Goal: Communication & Community: Answer question/provide support

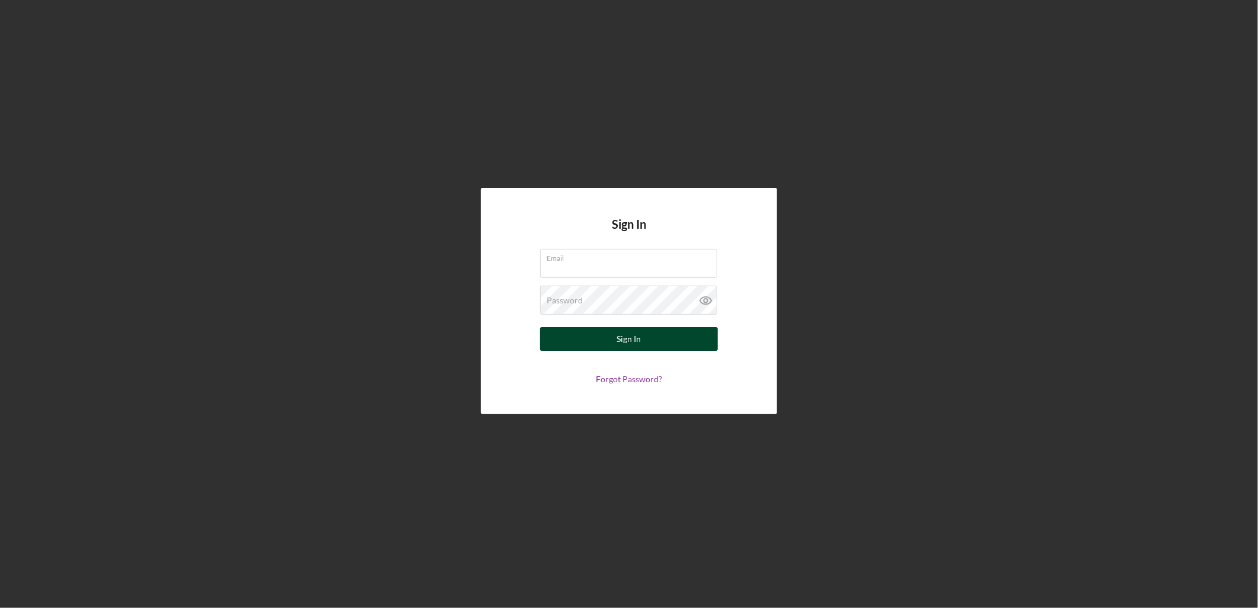
type input "[EMAIL_ADDRESS][DOMAIN_NAME]"
click at [628, 340] on div "Sign In" at bounding box center [629, 339] width 24 height 24
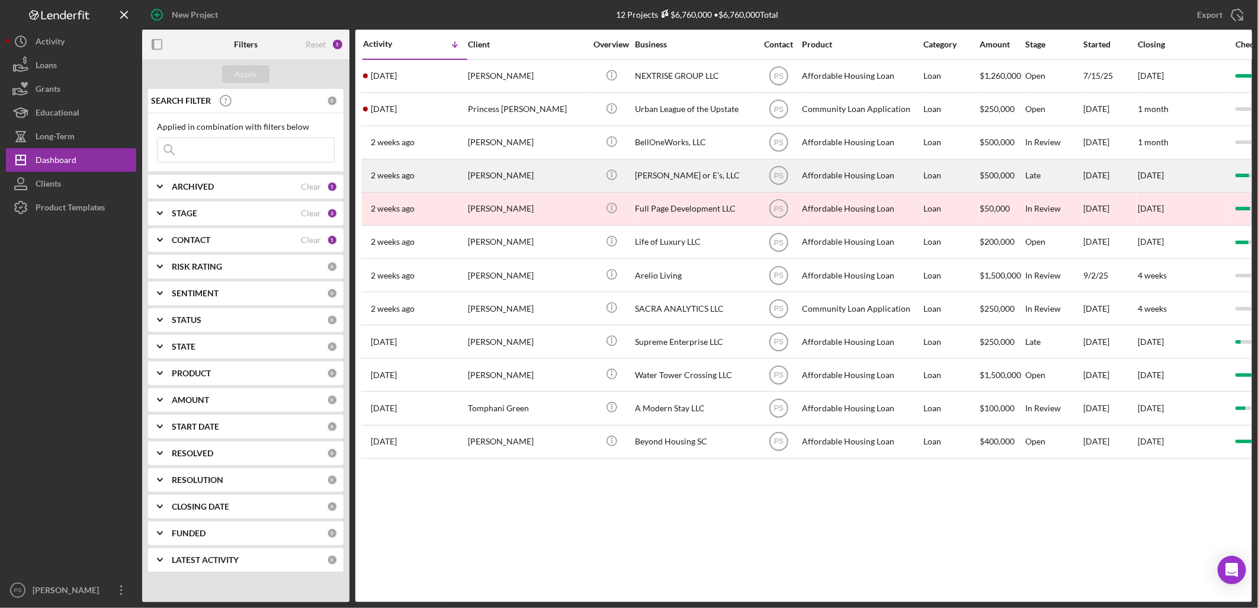
click at [537, 176] on div "[PERSON_NAME]" at bounding box center [527, 175] width 118 height 31
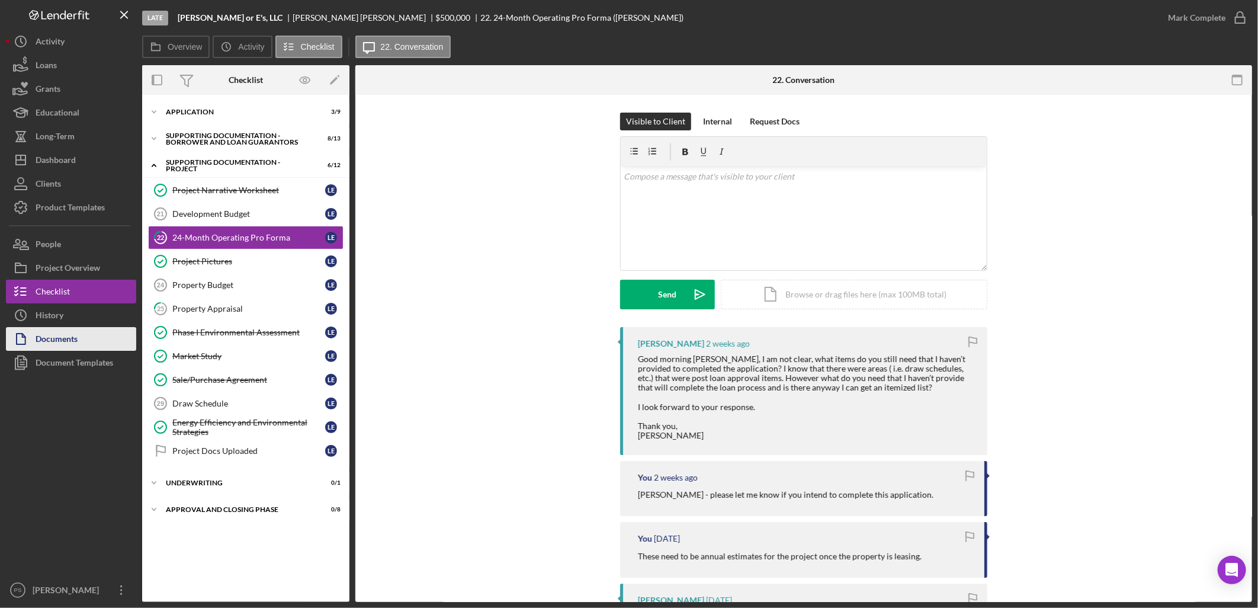
click at [89, 332] on button "Documents" at bounding box center [71, 339] width 130 height 24
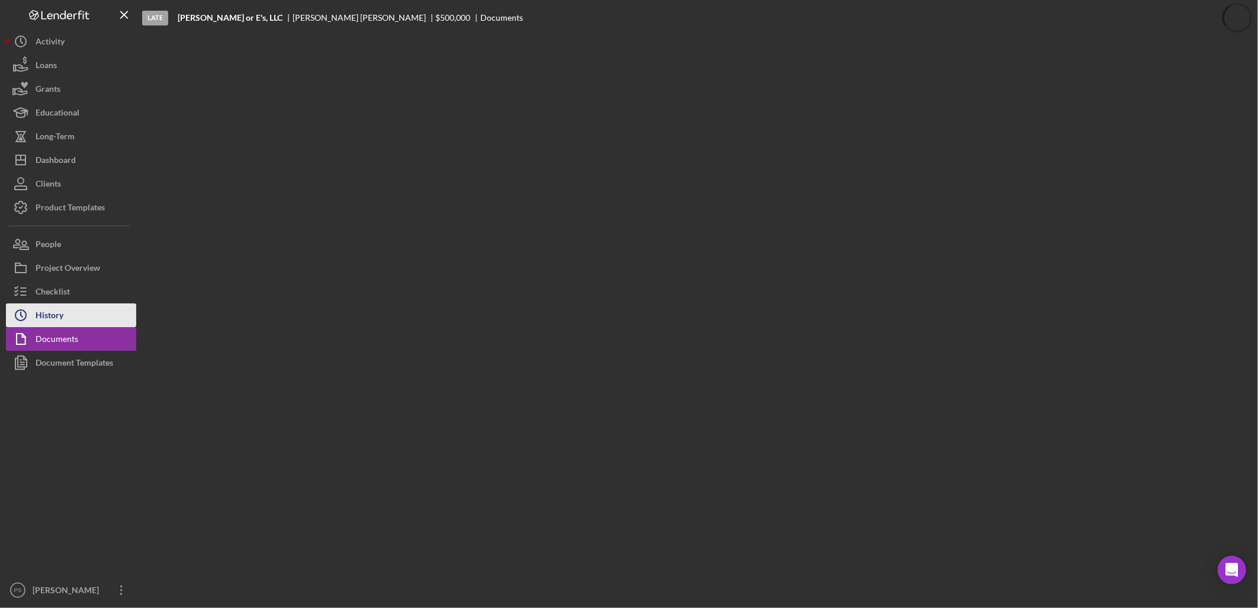
click at [102, 315] on button "Icon/History History" at bounding box center [71, 315] width 130 height 24
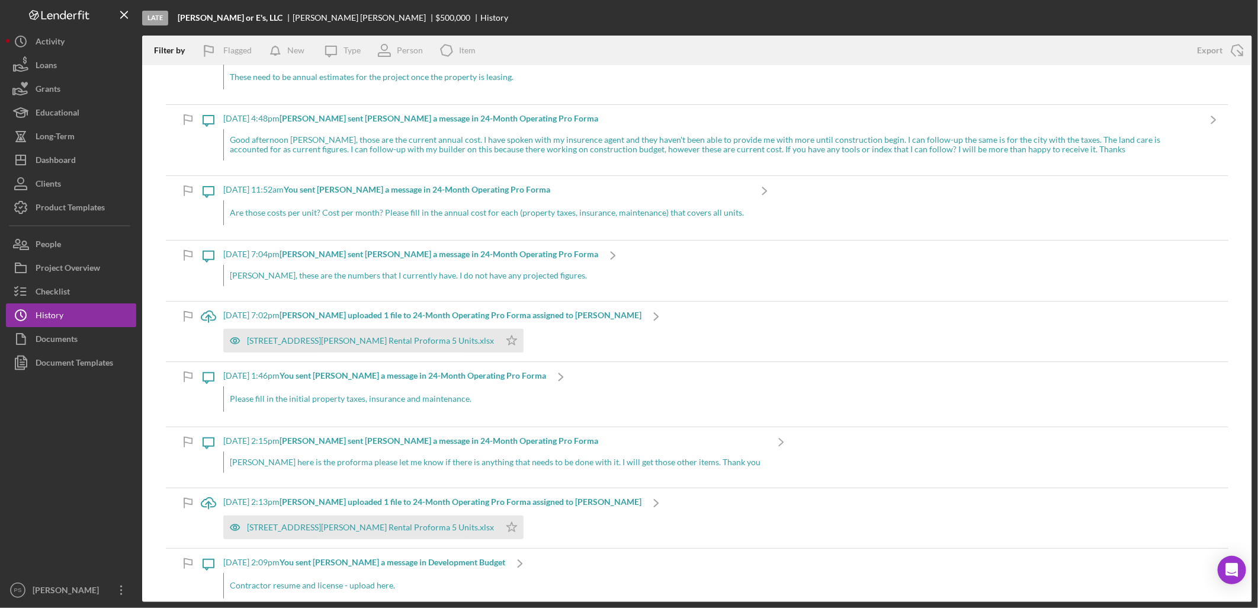
scroll to position [263, 0]
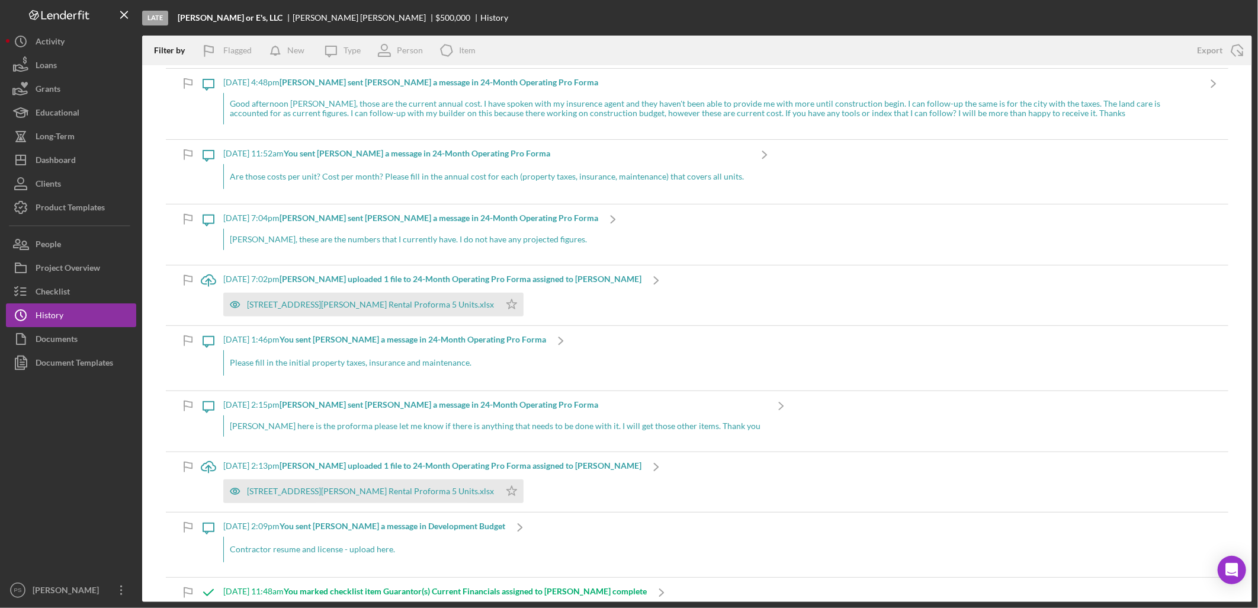
click at [577, 554] on div "Icon/Message [DATE] 2:09pm You sent [PERSON_NAME] a message in Development Budg…" at bounding box center [697, 544] width 1063 height 64
click at [370, 300] on div "[STREET_ADDRESS][PERSON_NAME] Rental Proforma 5 Units.xlsx" at bounding box center [370, 304] width 247 height 9
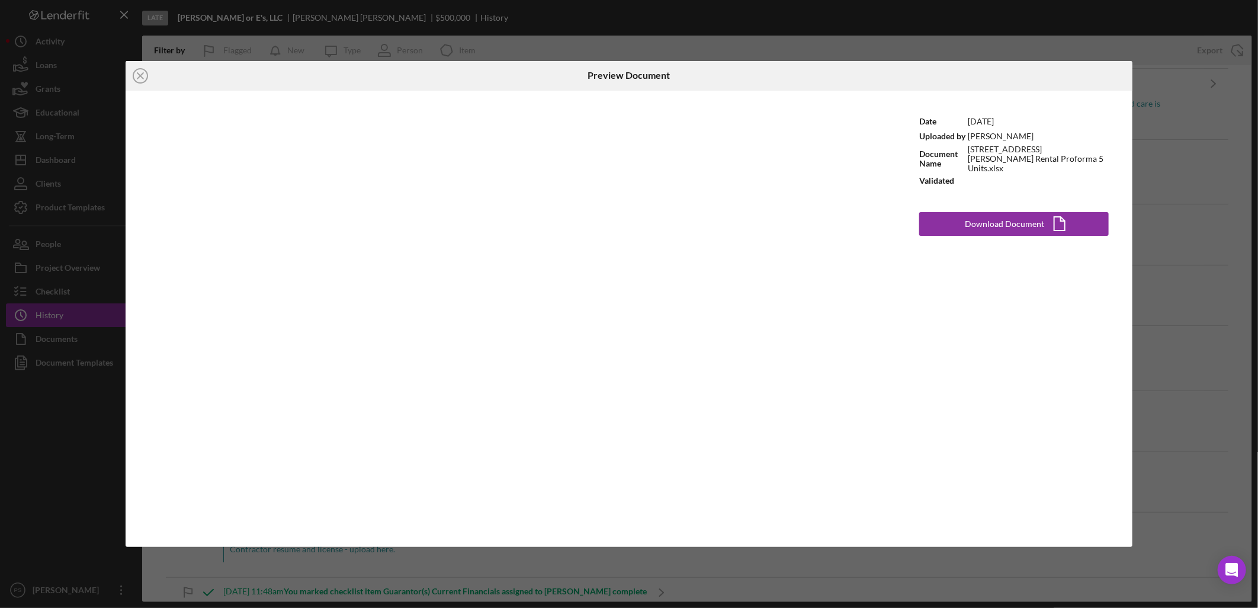
click at [741, 560] on div "Icon/Close Preview Document Date [DATE] Uploaded by [PERSON_NAME] Document Name…" at bounding box center [629, 304] width 1258 height 608
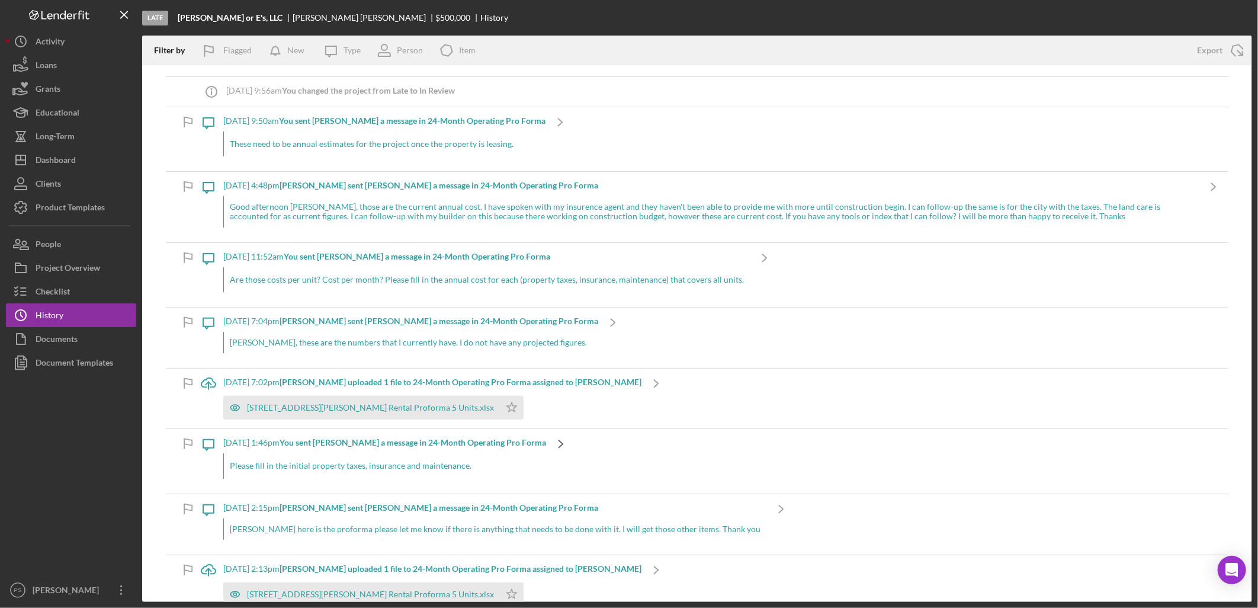
scroll to position [131, 0]
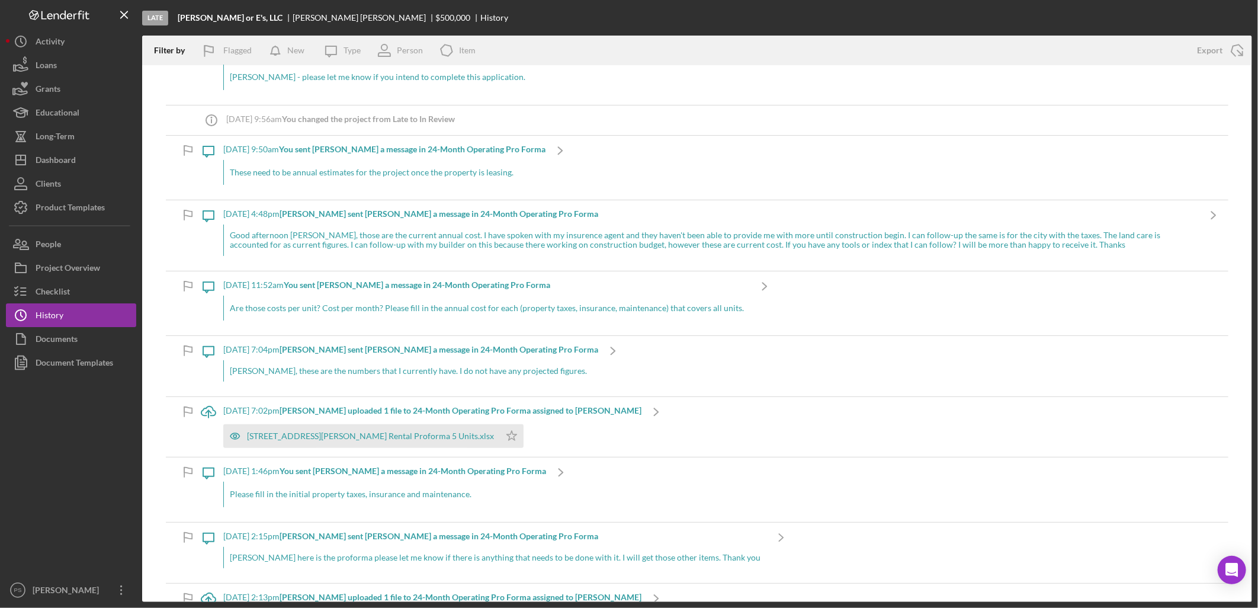
click at [768, 442] on div "Icon/Upload [DATE] 7:02pm [PERSON_NAME] uploaded 1 file to 24-Month Operating P…" at bounding box center [697, 427] width 1063 height 60
click at [383, 434] on div "[STREET_ADDRESS][PERSON_NAME] Rental Proforma 5 Units.xlsx" at bounding box center [370, 435] width 247 height 9
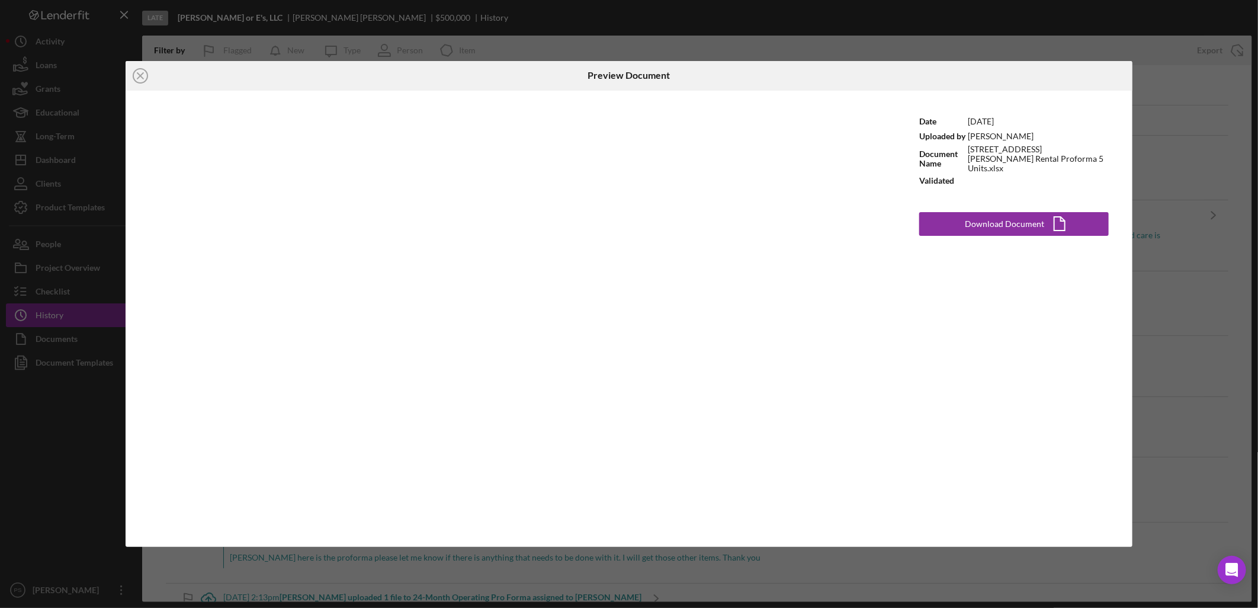
click at [995, 410] on div "Date [DATE] Uploaded by [PERSON_NAME] Document Name [STREET_ADDRESS][PERSON_NAM…" at bounding box center [1014, 319] width 237 height 457
click at [144, 78] on icon "Icon/Close" at bounding box center [141, 76] width 30 height 30
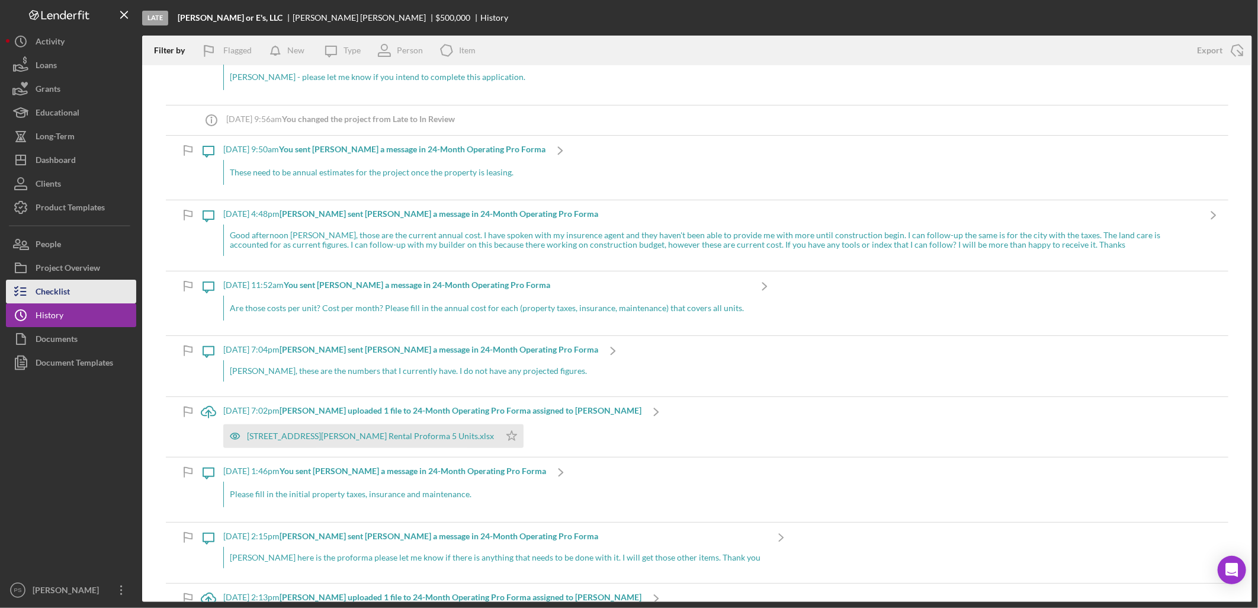
click at [93, 287] on button "Checklist" at bounding box center [71, 292] width 130 height 24
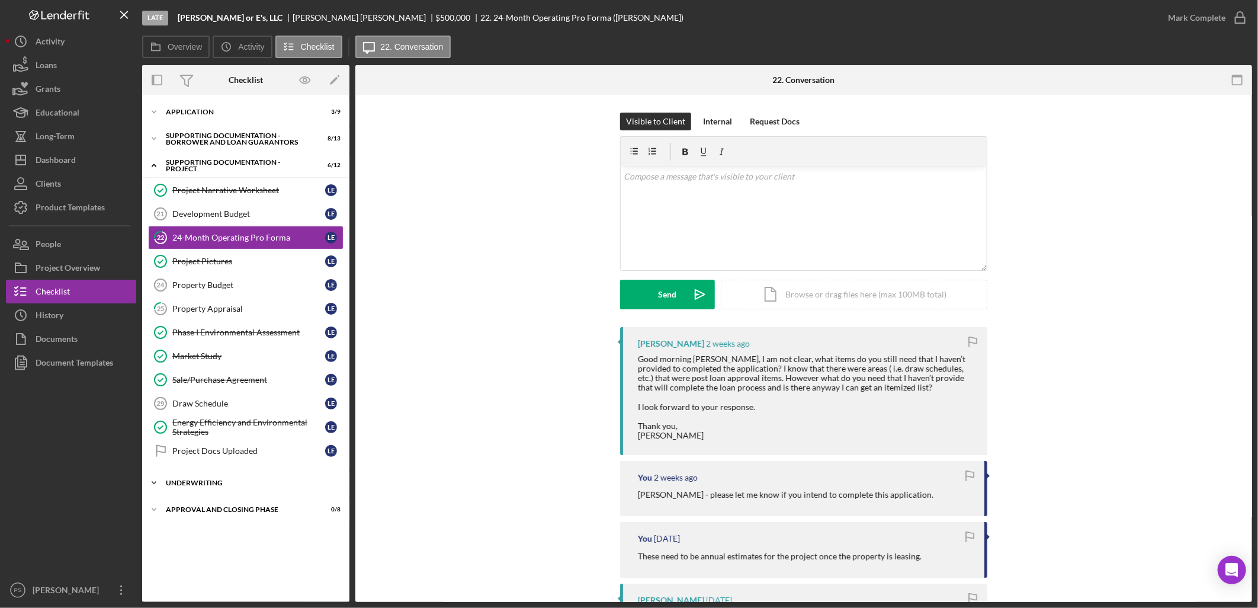
click at [169, 479] on div "Icon/Expander Underwriting 0 / 1" at bounding box center [245, 483] width 207 height 24
click at [157, 137] on icon "Icon/Expander" at bounding box center [154, 139] width 24 height 24
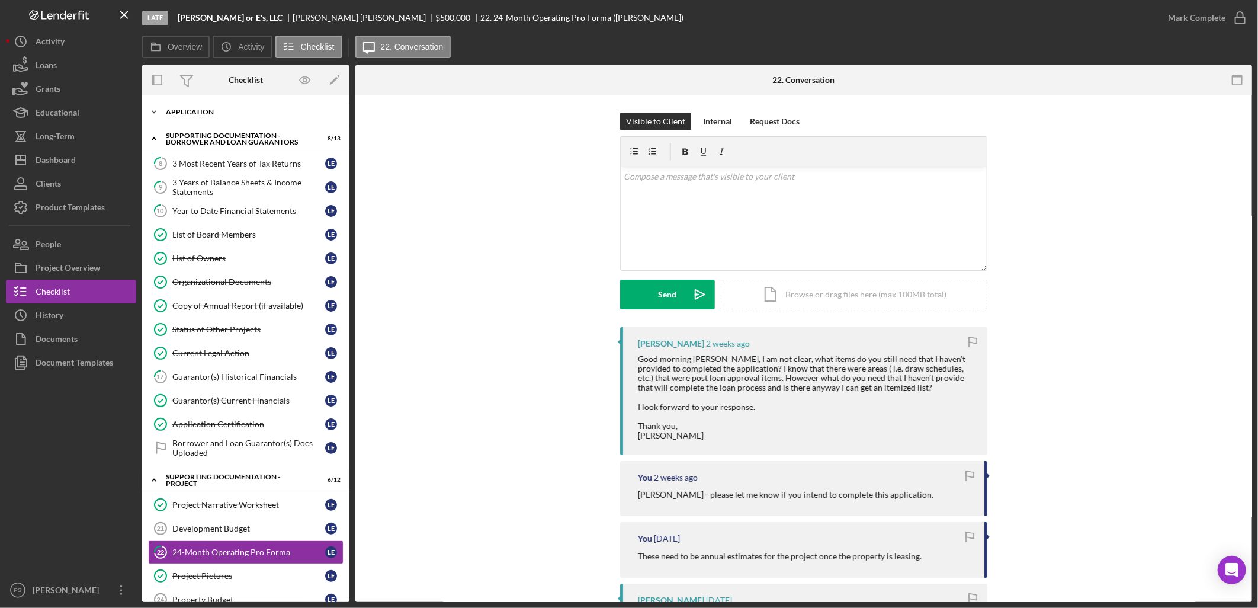
click at [156, 114] on icon "Icon/Expander" at bounding box center [154, 112] width 24 height 24
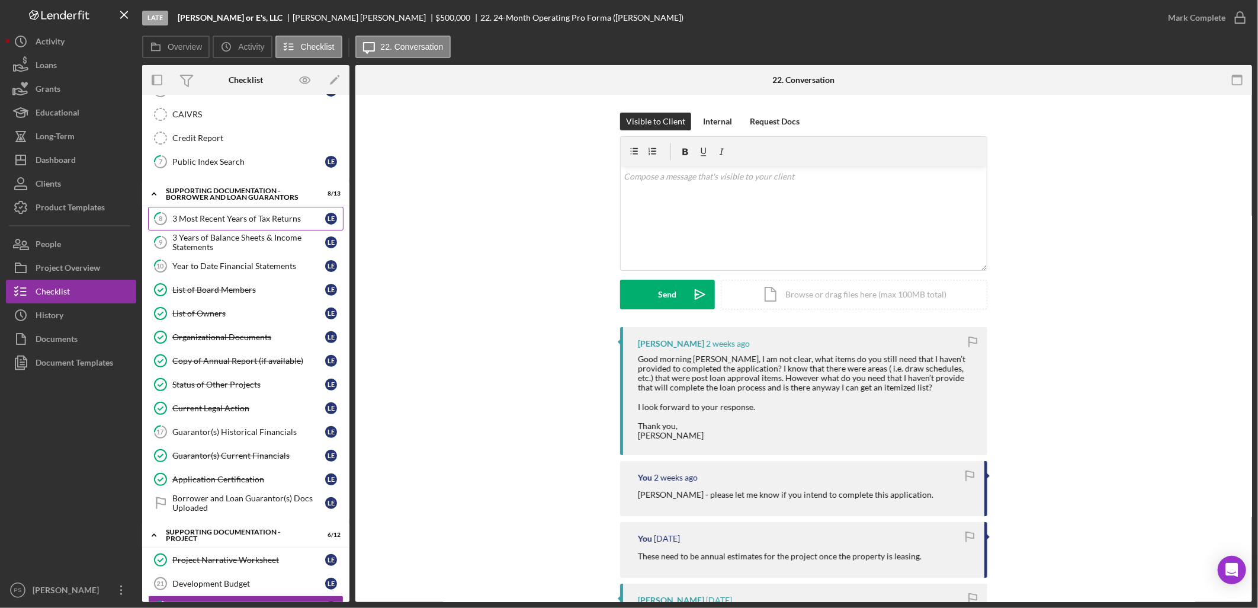
scroll to position [175, 0]
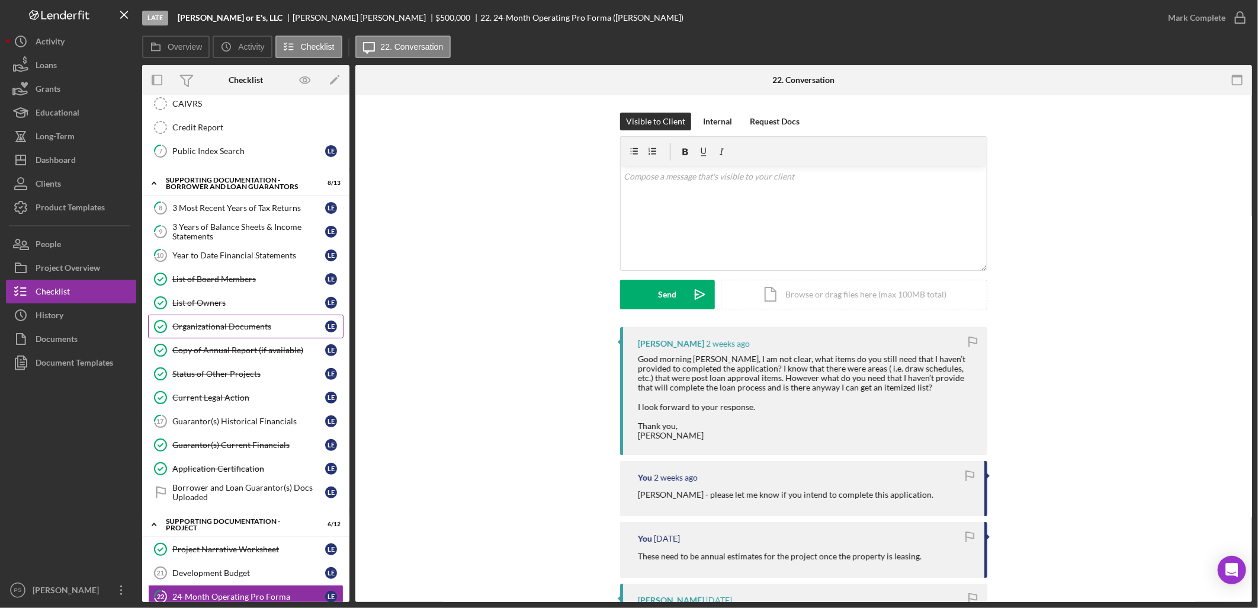
click at [245, 323] on div "Organizational Documents" at bounding box center [248, 326] width 153 height 9
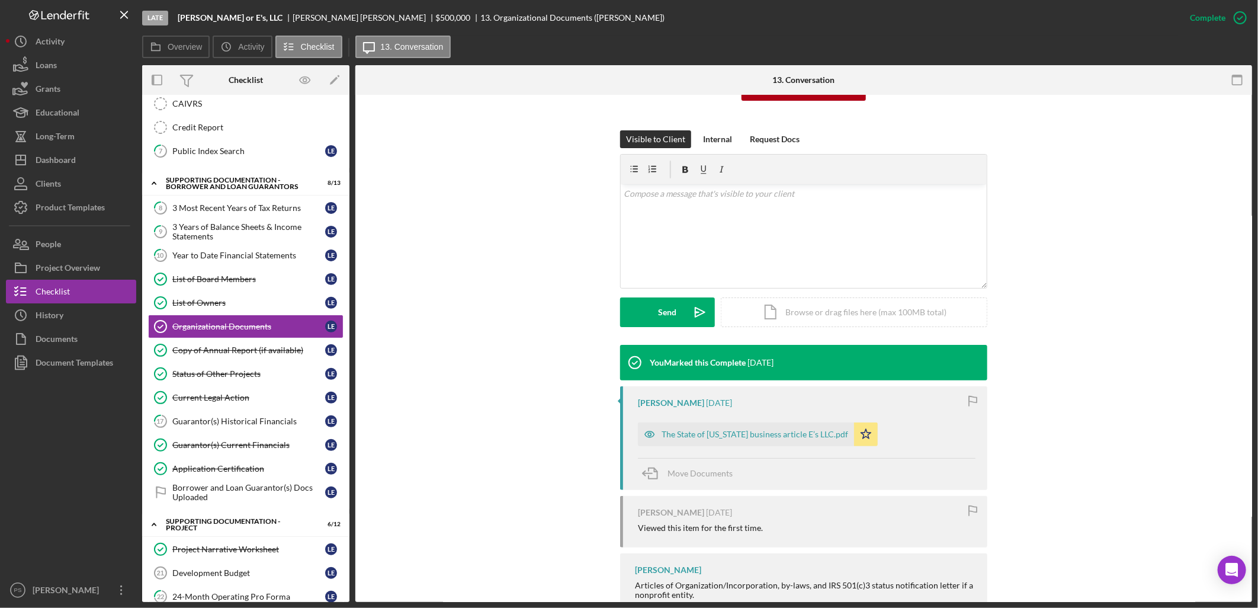
scroll to position [181, 0]
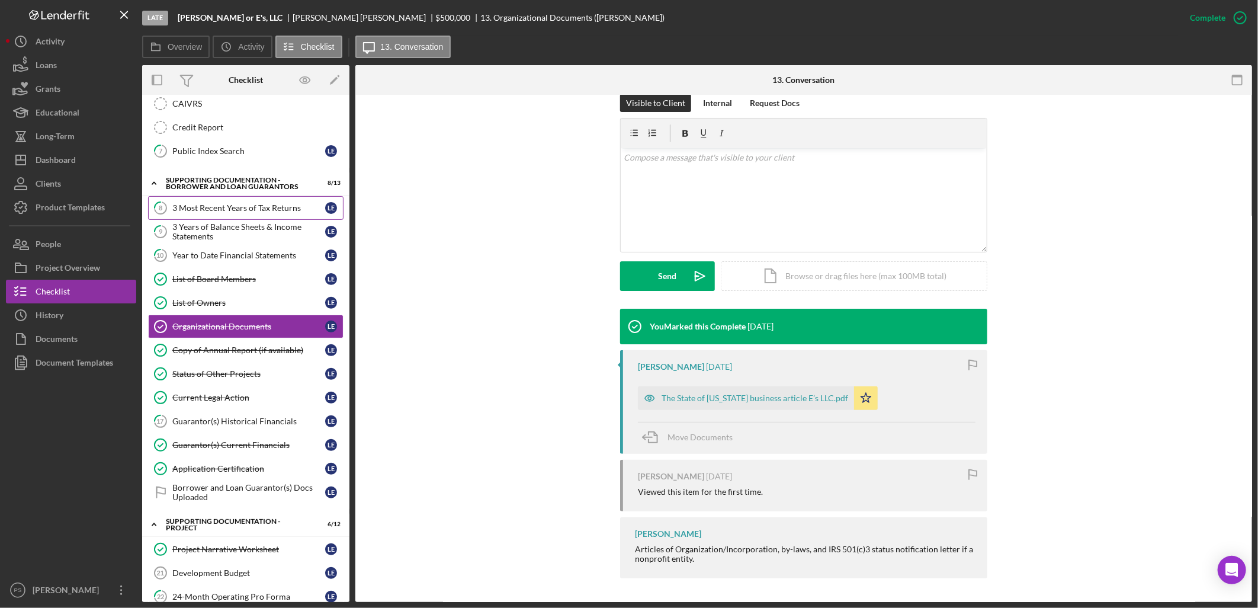
click at [246, 212] on div "3 Most Recent Years of Tax Returns" at bounding box center [248, 207] width 153 height 9
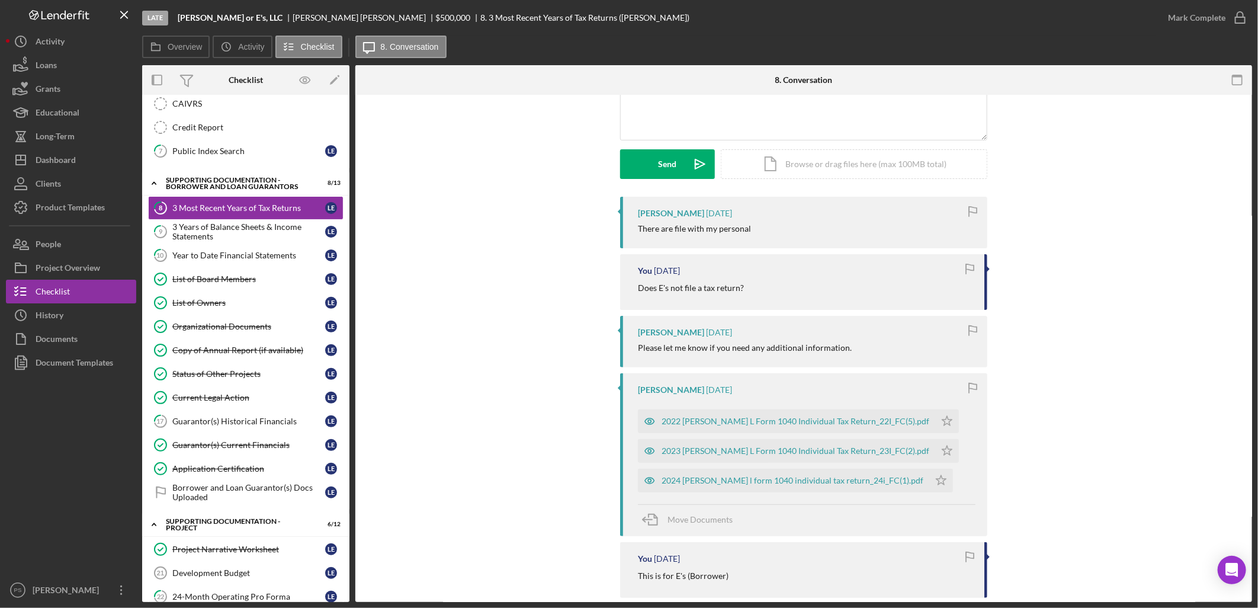
scroll to position [131, 0]
click at [791, 478] on div "2024 [PERSON_NAME] l form 1040 individual tax return_24i_FC(1).pdf" at bounding box center [793, 478] width 262 height 9
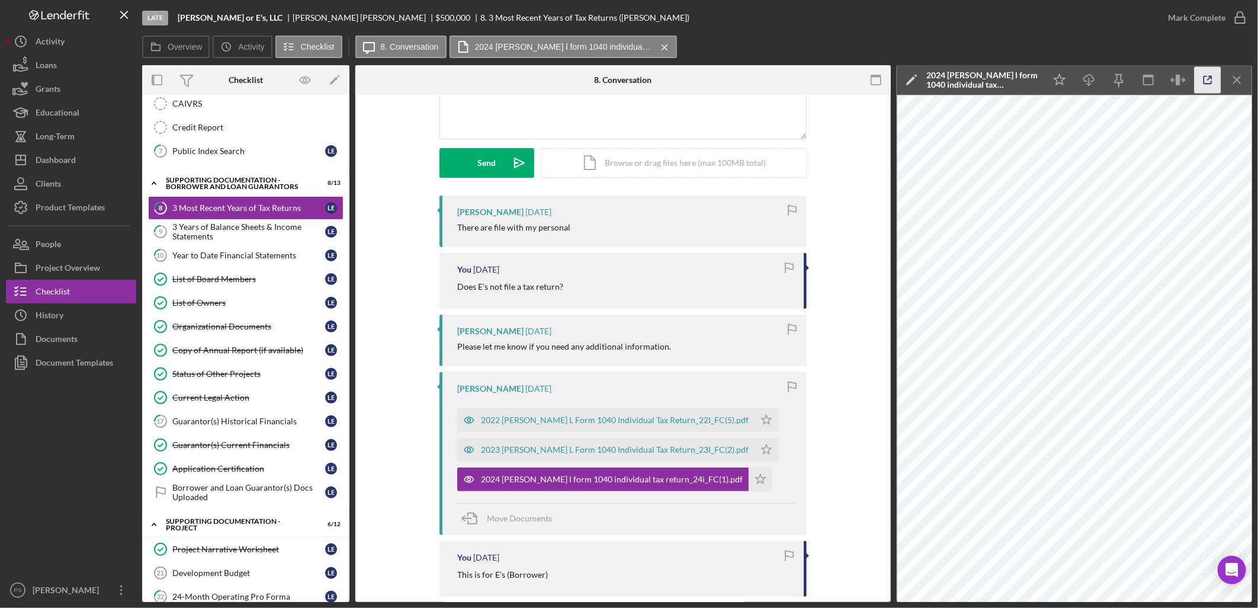
click at [1203, 86] on icon "button" at bounding box center [1208, 80] width 27 height 27
click at [232, 229] on div "3 Years of Balance Sheets & Income Statements" at bounding box center [248, 231] width 153 height 19
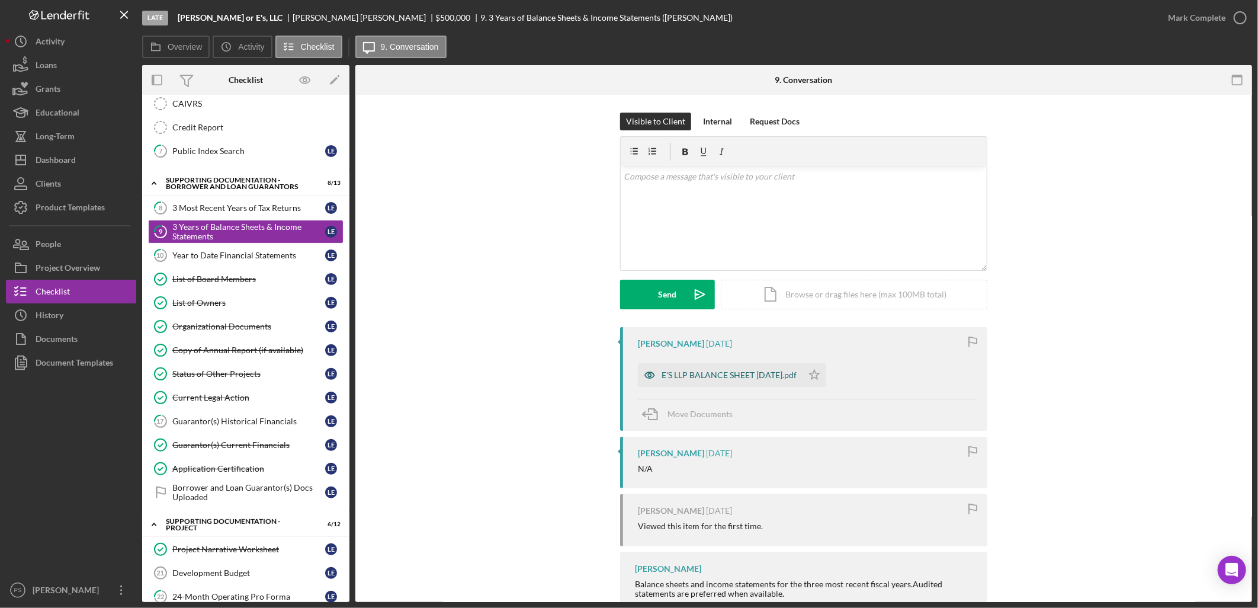
click at [731, 374] on div "E'S LLP BALANCE SHEET [DATE].pdf" at bounding box center [729, 374] width 135 height 9
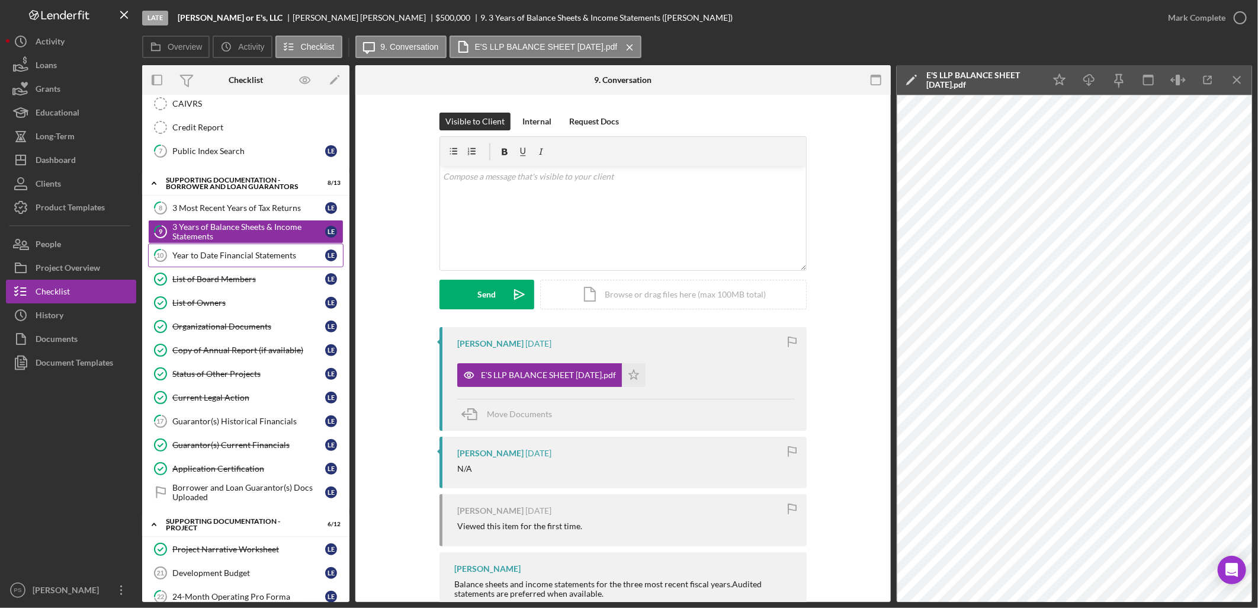
click at [253, 246] on link "10 Year to Date Financial Statements L E" at bounding box center [245, 255] width 195 height 24
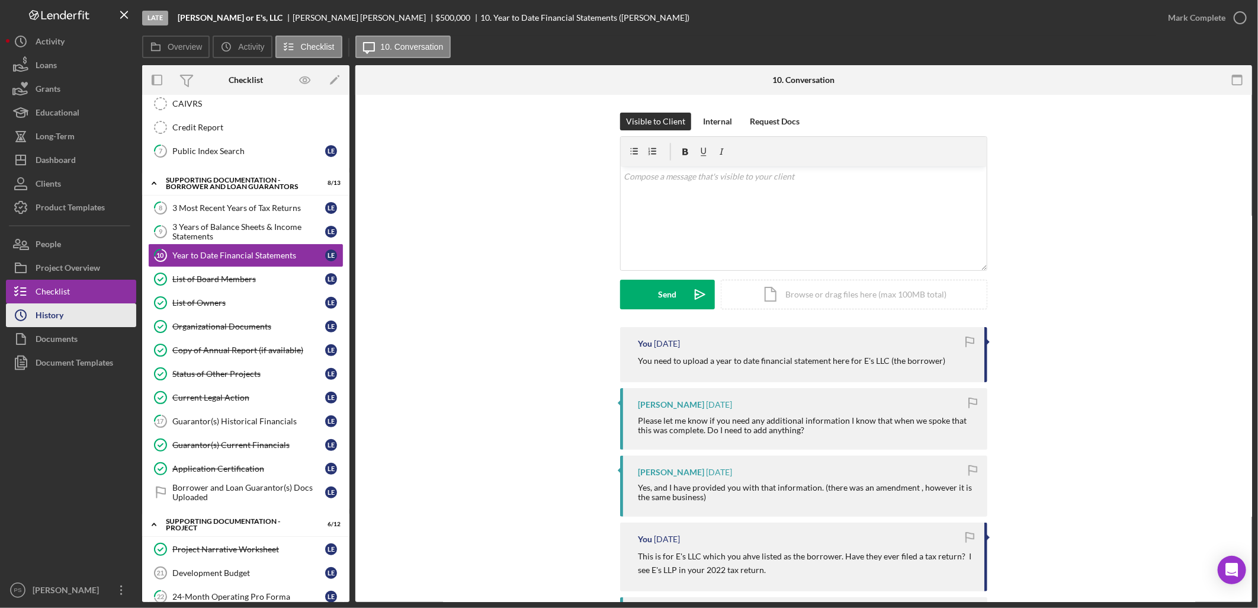
click at [95, 321] on button "Icon/History History" at bounding box center [71, 315] width 130 height 24
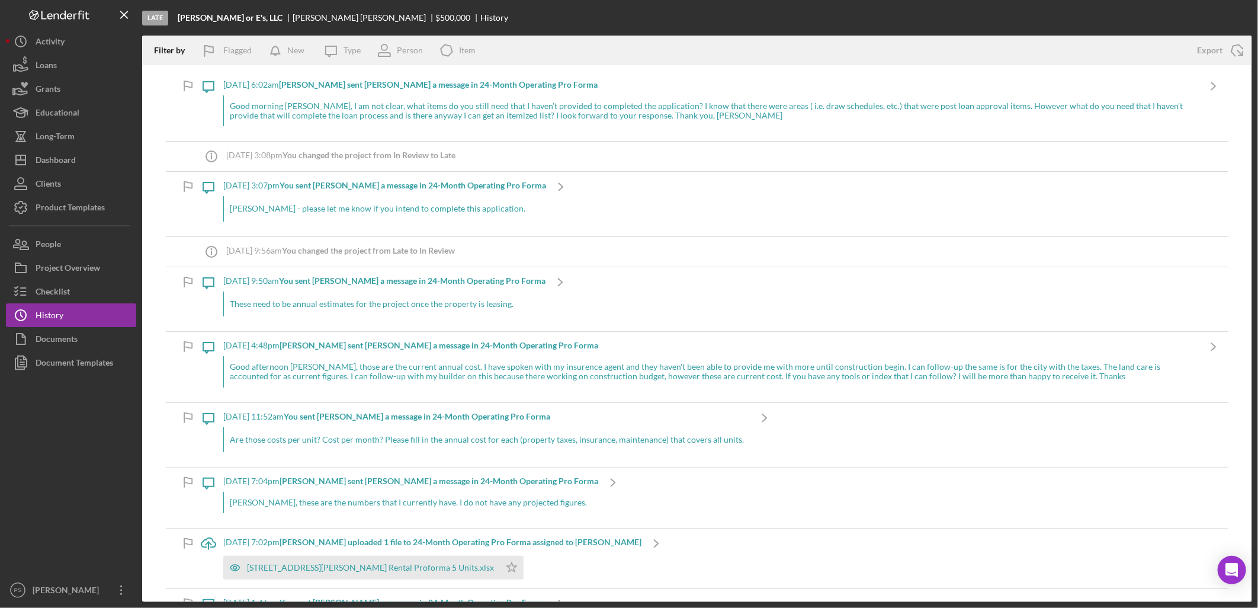
click at [413, 110] on div "Good morning [PERSON_NAME], I am not clear, what items do you still need that I…" at bounding box center [710, 110] width 975 height 31
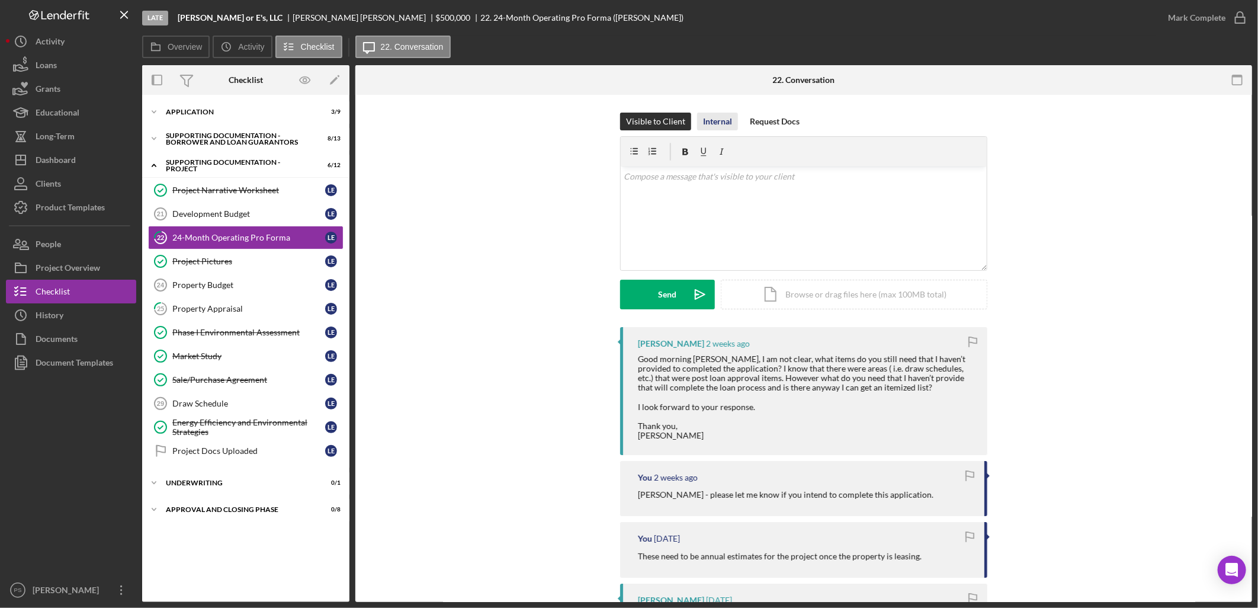
click at [713, 120] on div "Internal" at bounding box center [717, 122] width 29 height 18
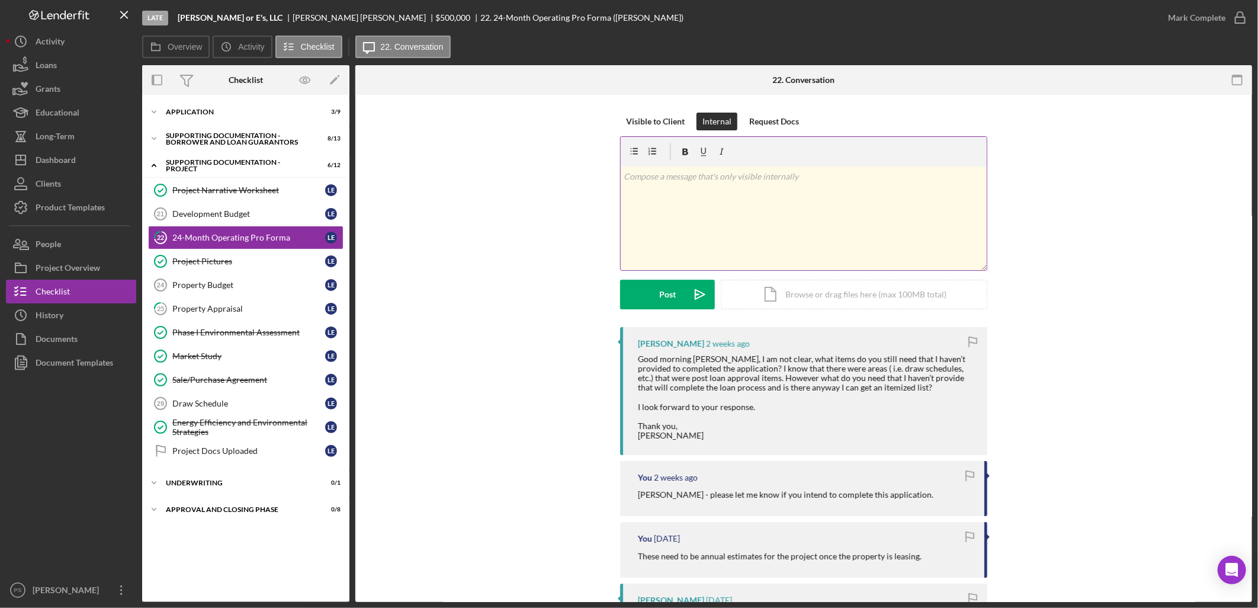
click at [715, 188] on div "v Color teal Color pink Remove color Add row above Add row below Add column bef…" at bounding box center [804, 218] width 366 height 104
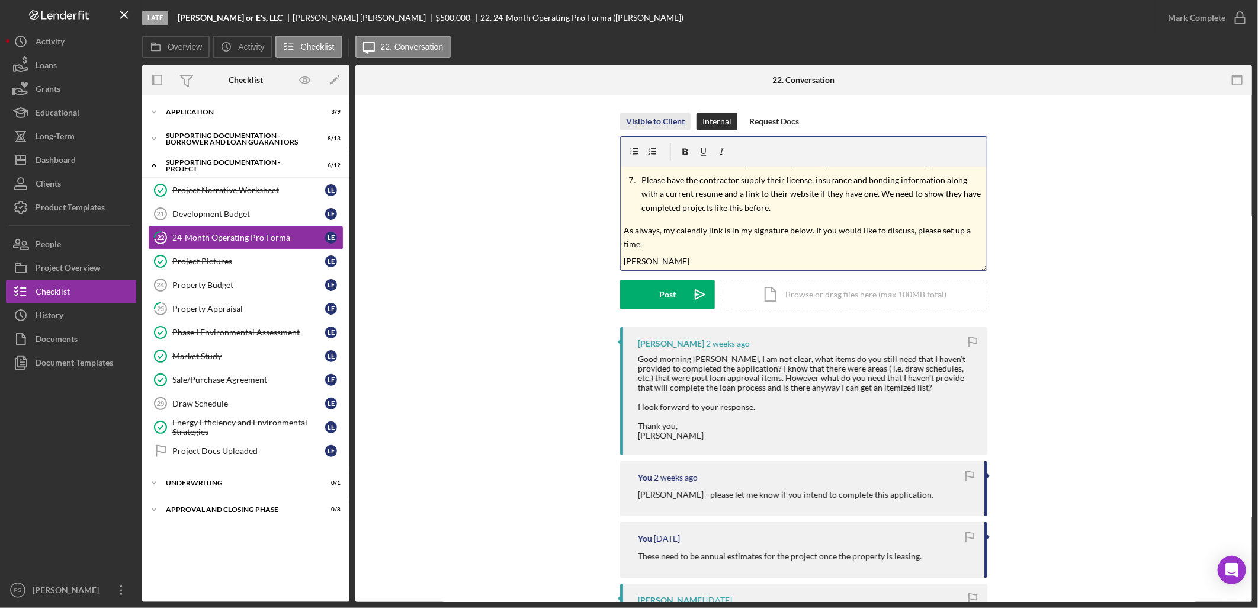
click at [654, 120] on div "Visible to Client" at bounding box center [655, 122] width 59 height 18
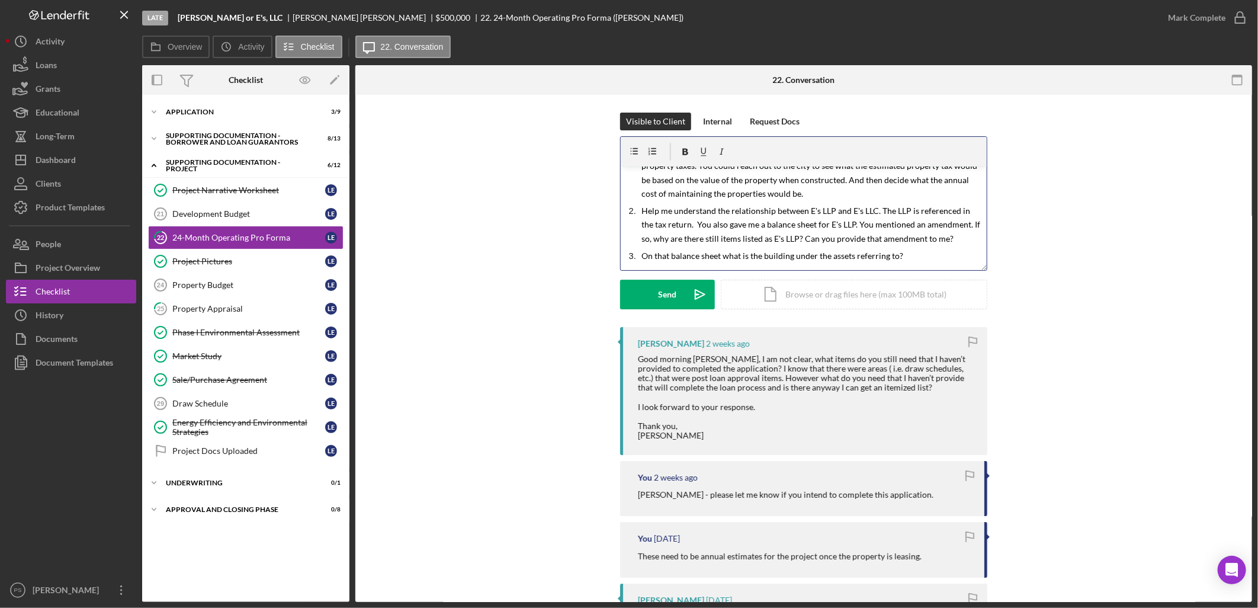
scroll to position [0, 0]
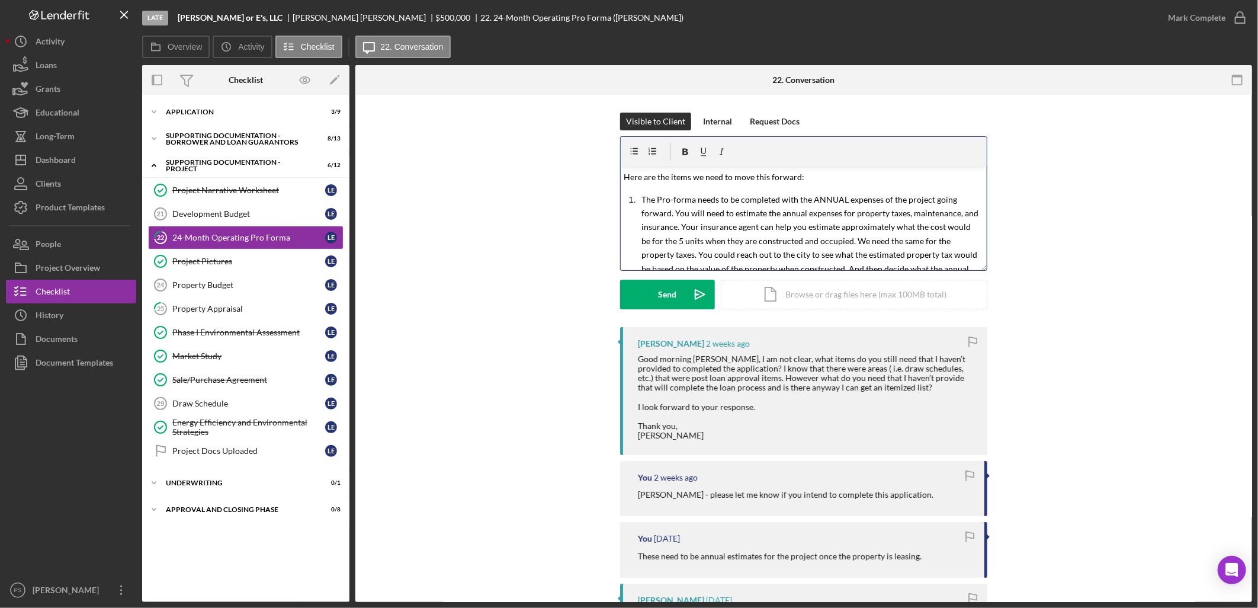
drag, startPoint x: 624, startPoint y: 178, endPoint x: 630, endPoint y: 188, distance: 12.0
click at [624, 178] on span "Here are the items we need to move this forward:" at bounding box center [714, 177] width 181 height 10
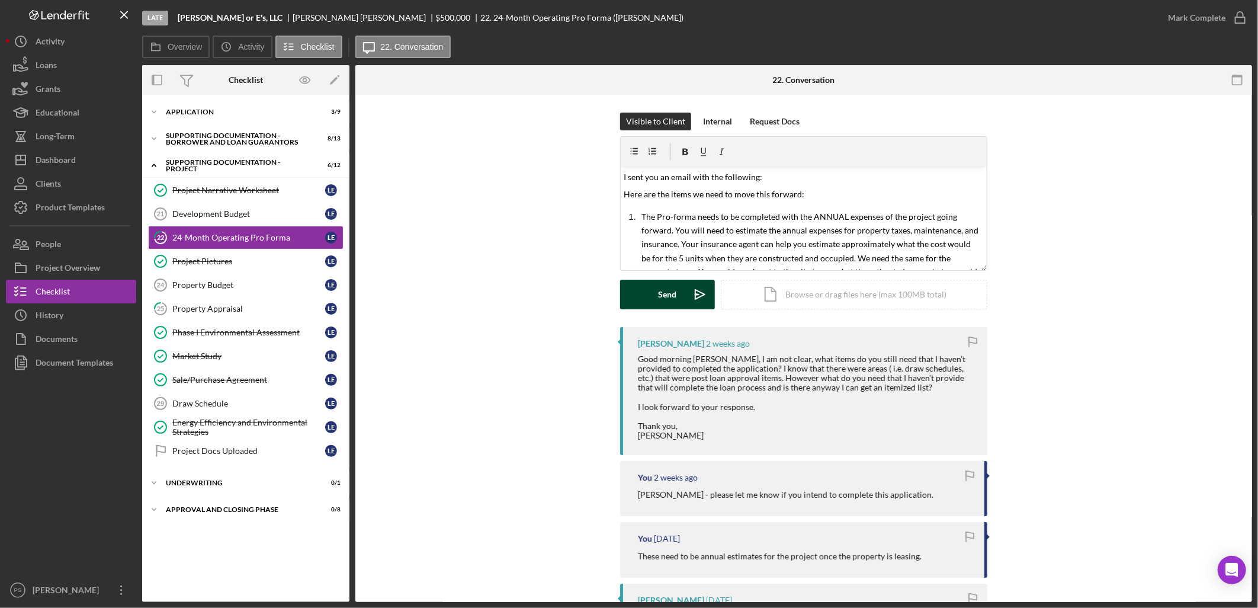
click at [670, 295] on div "Send" at bounding box center [668, 295] width 18 height 30
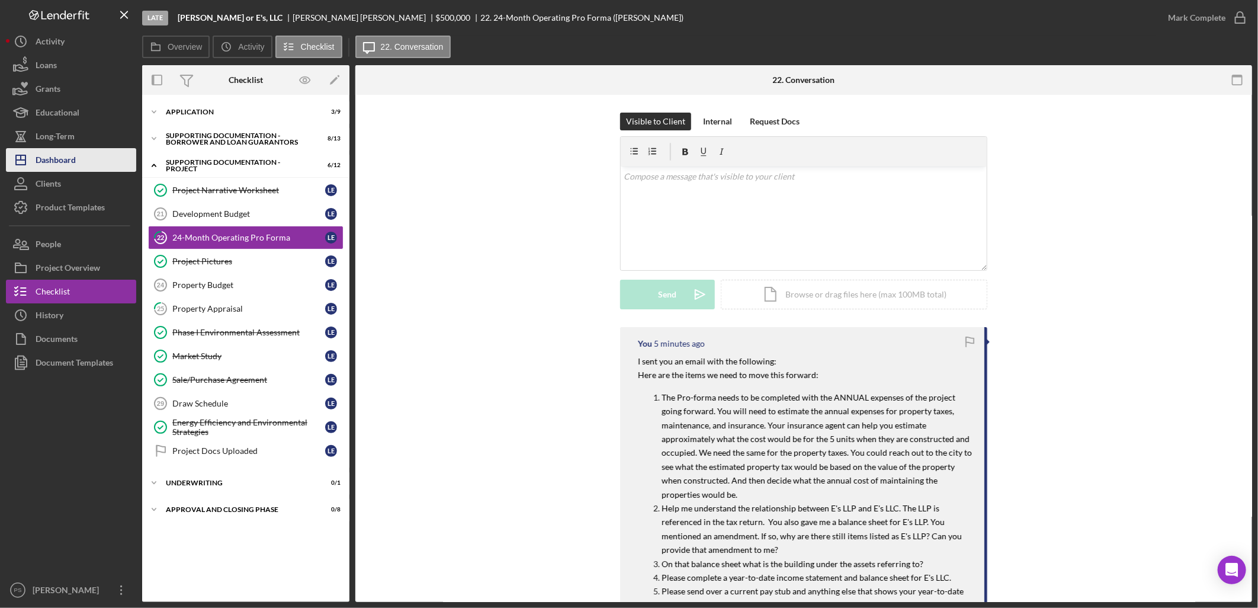
click at [76, 162] on button "Icon/Dashboard Dashboard" at bounding box center [71, 160] width 130 height 24
